Goal: Subscribe to service/newsletter

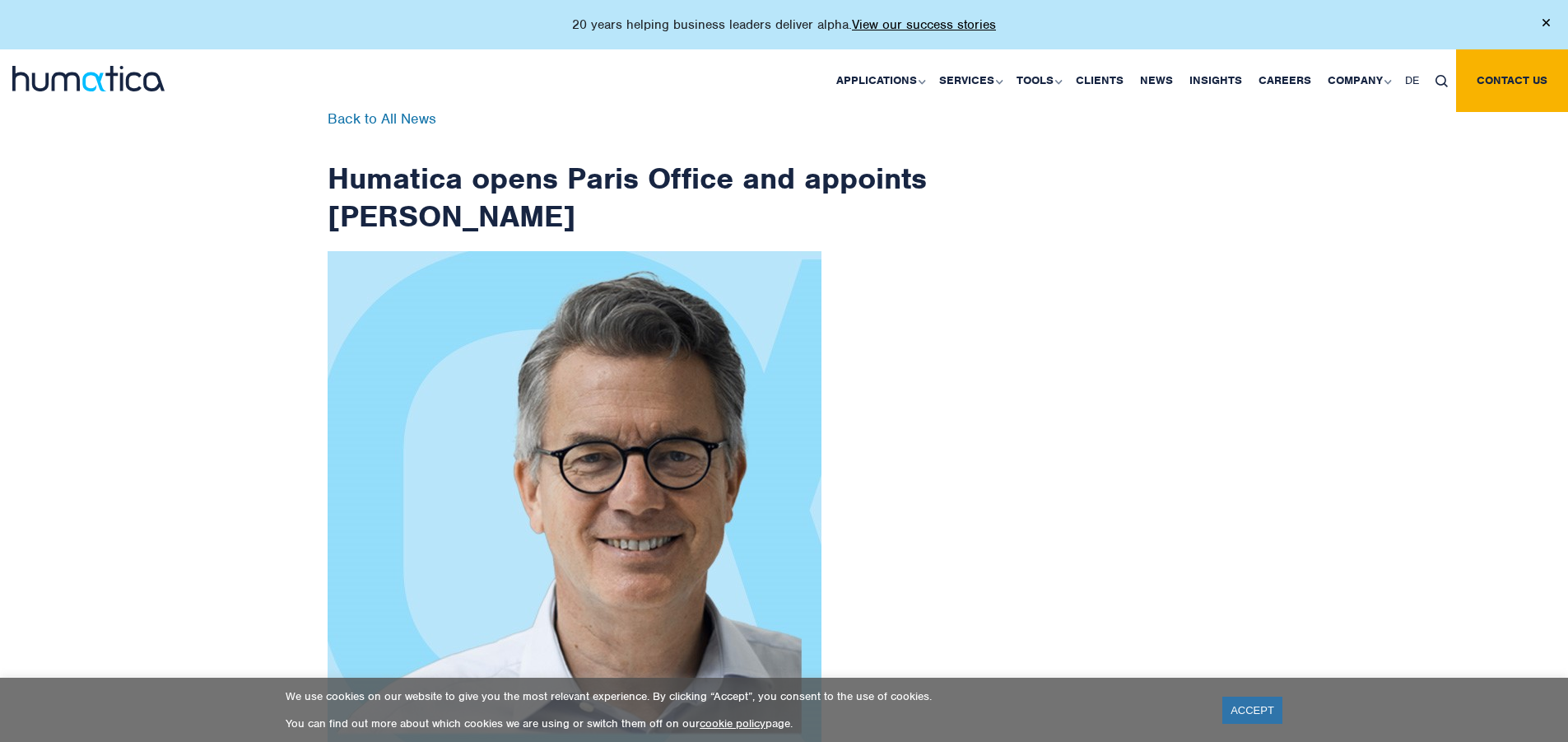
scroll to position [2626, 0]
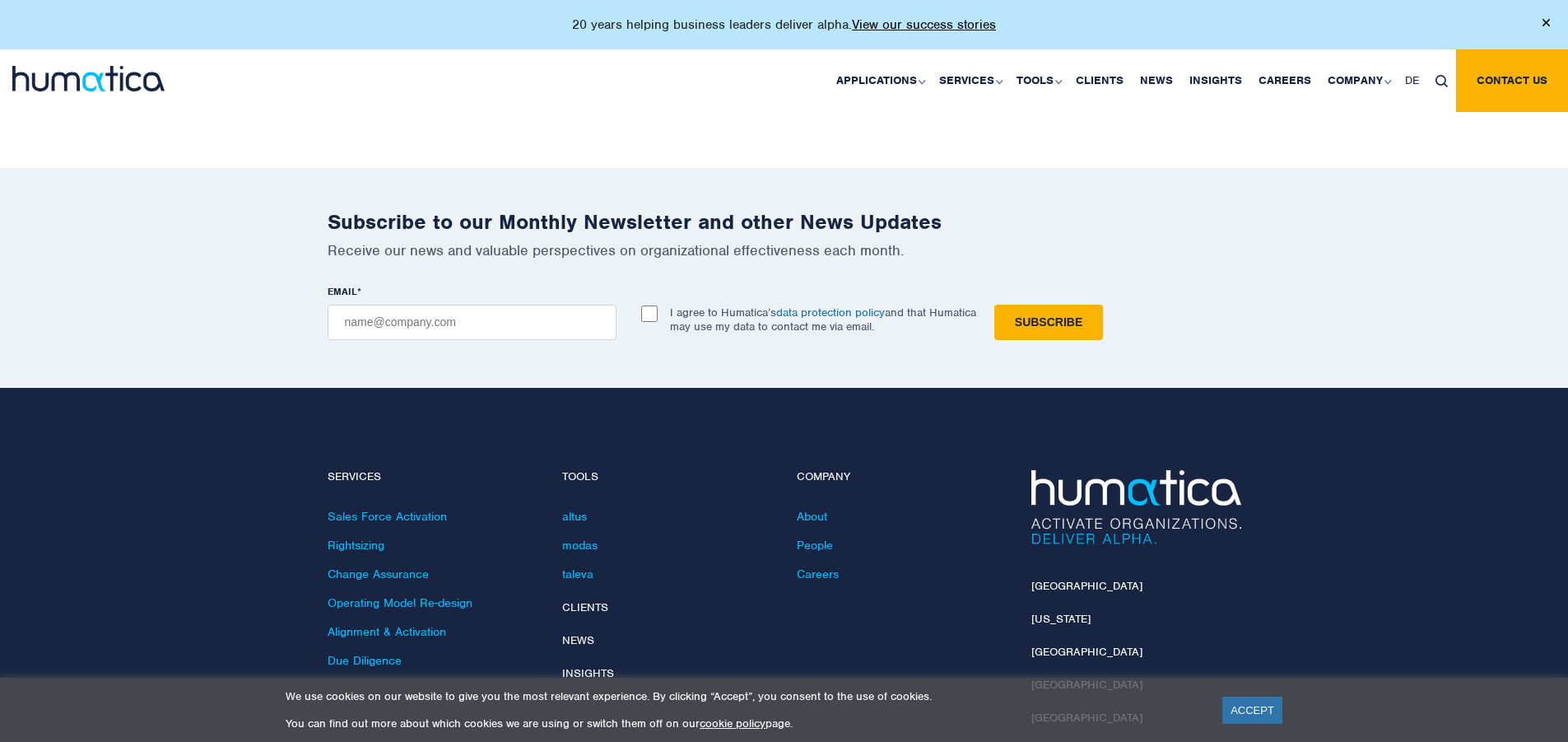
checkbox input "true"
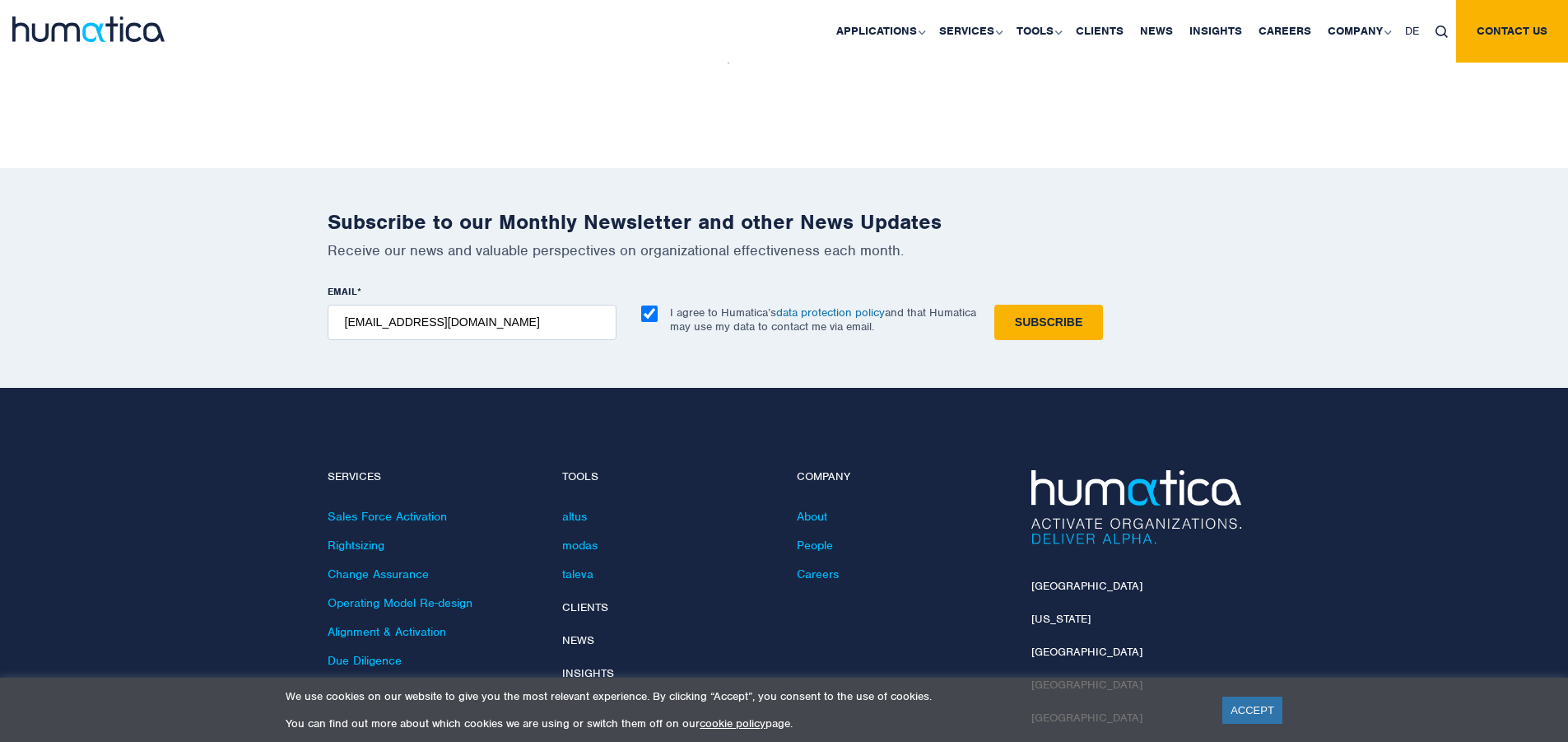
type input "[EMAIL_ADDRESS][DOMAIN_NAME]"
click at [995, 304] on input "Subscribe" at bounding box center [1049, 322] width 108 height 36
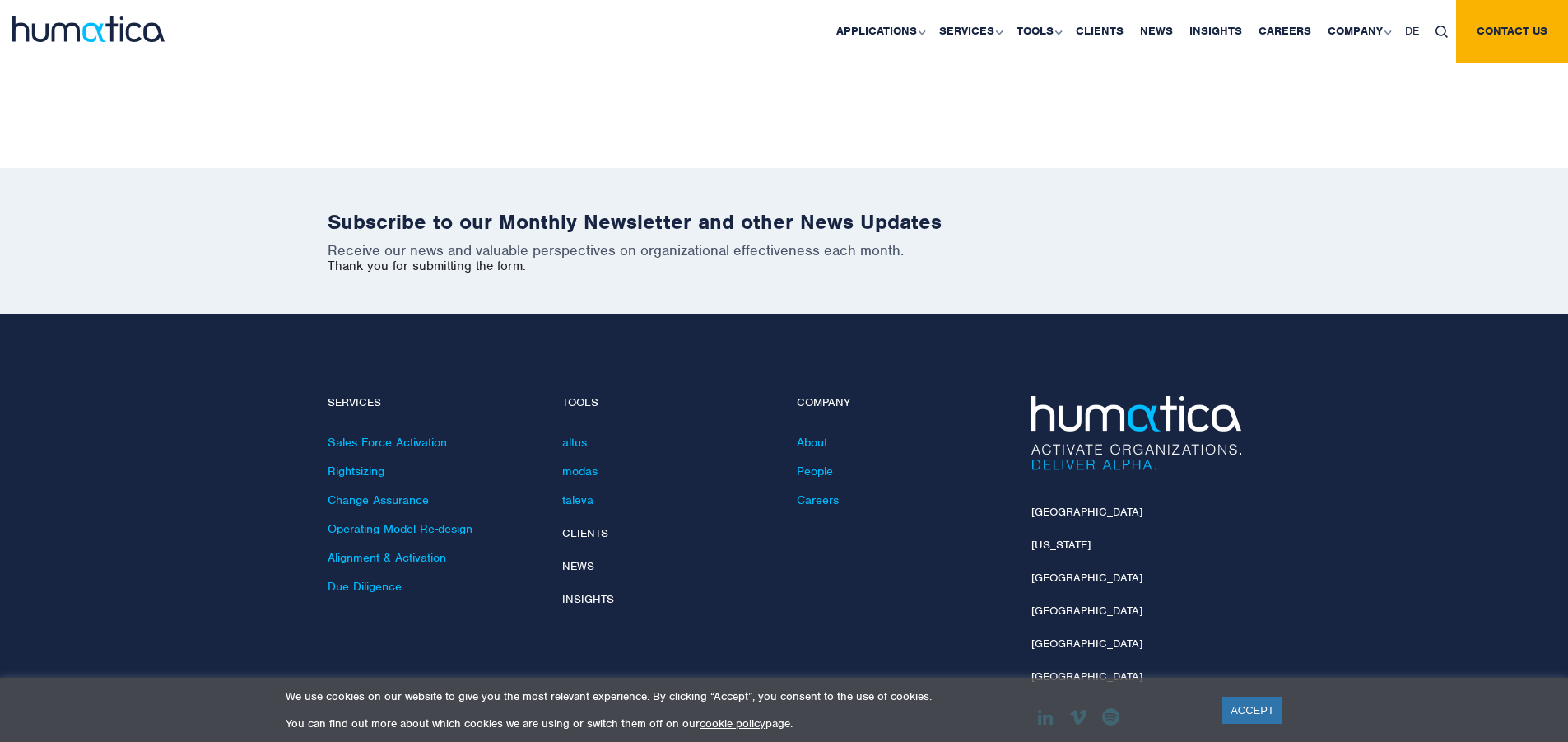
scroll to position [2551, 0]
